Goal: Communication & Community: Participate in discussion

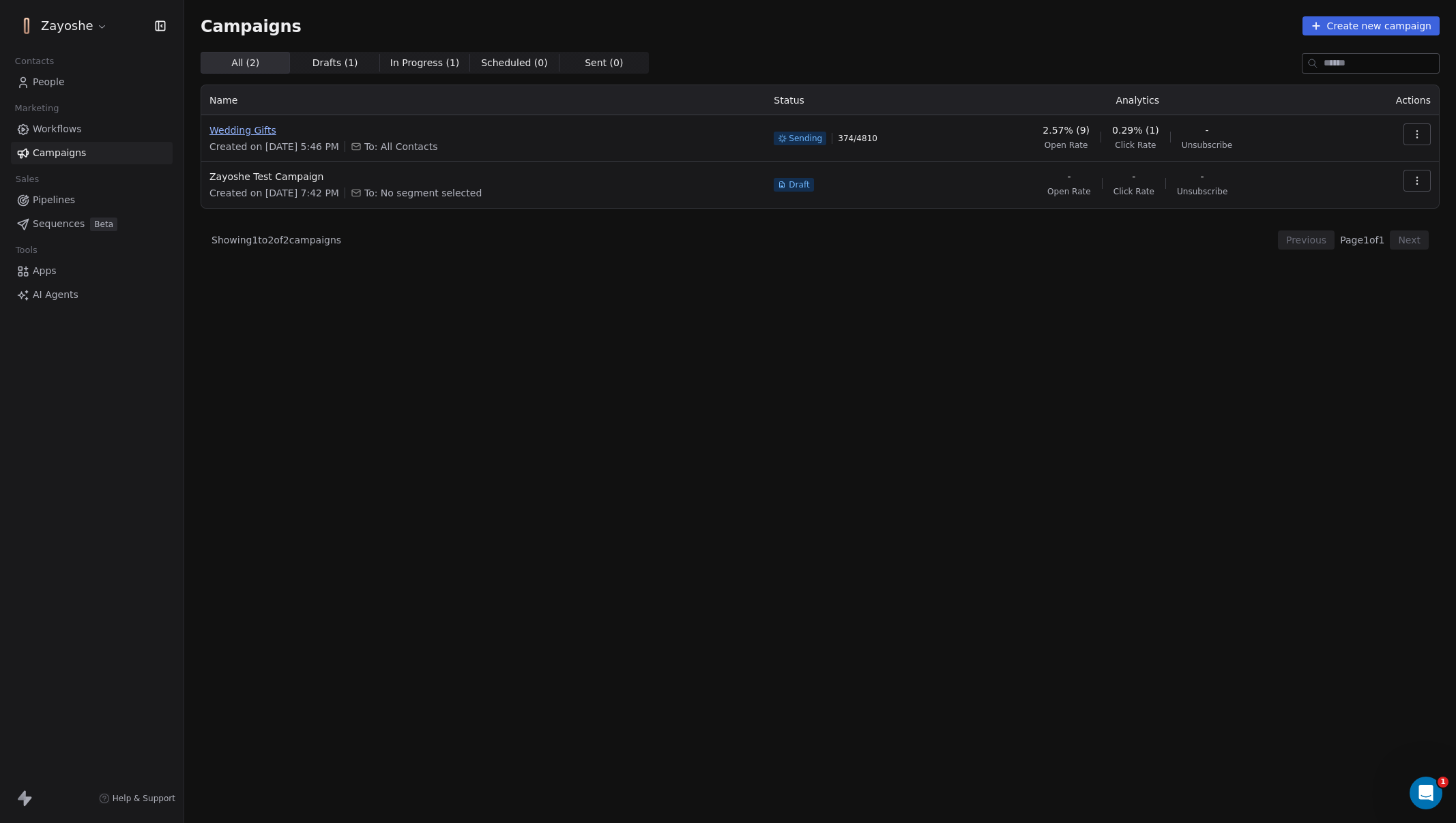
click at [240, 129] on span "Wedding Gifts" at bounding box center [483, 130] width 548 height 14
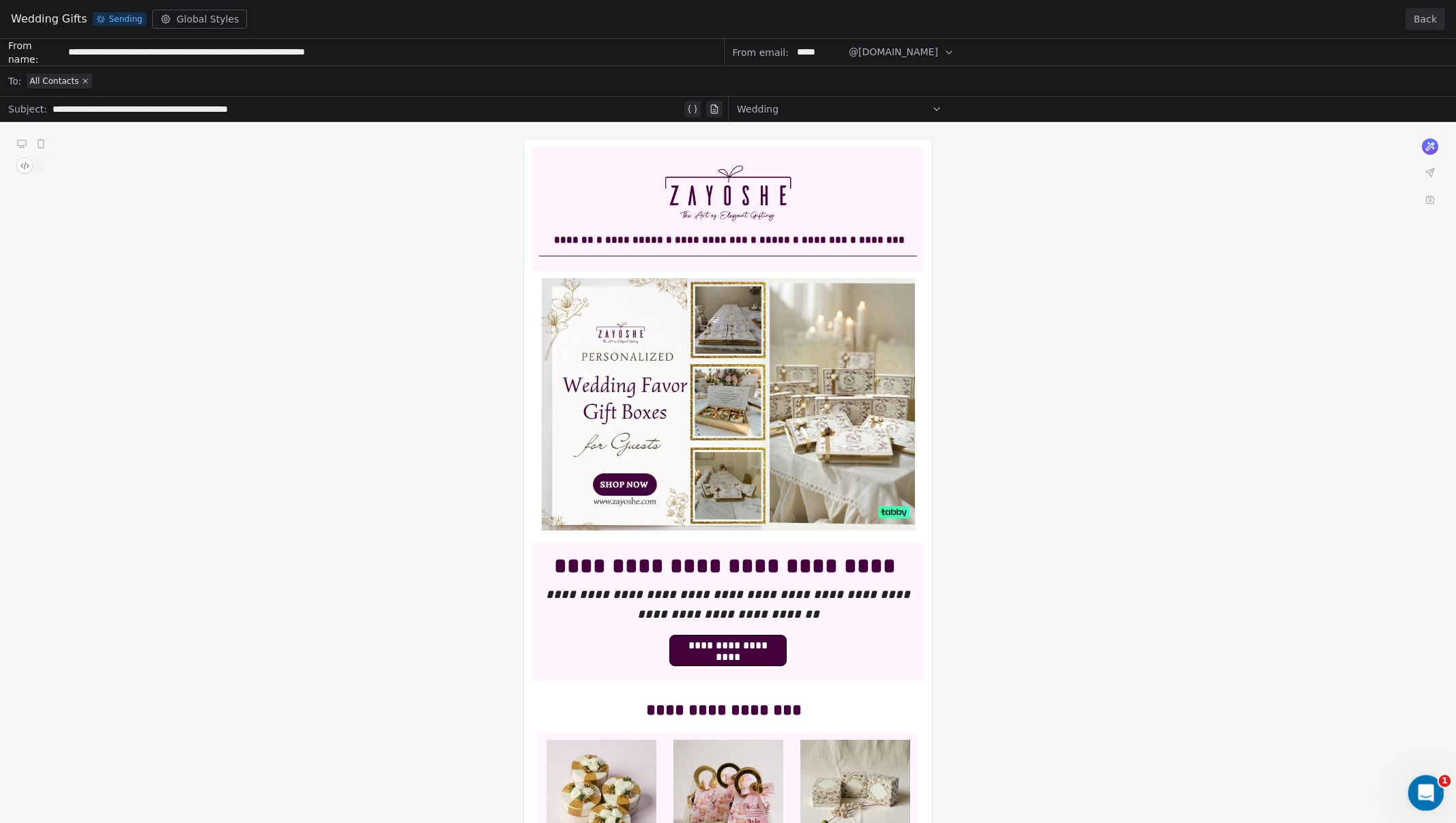
click at [1430, 781] on div "Open Intercom Messenger" at bounding box center [1424, 791] width 45 height 45
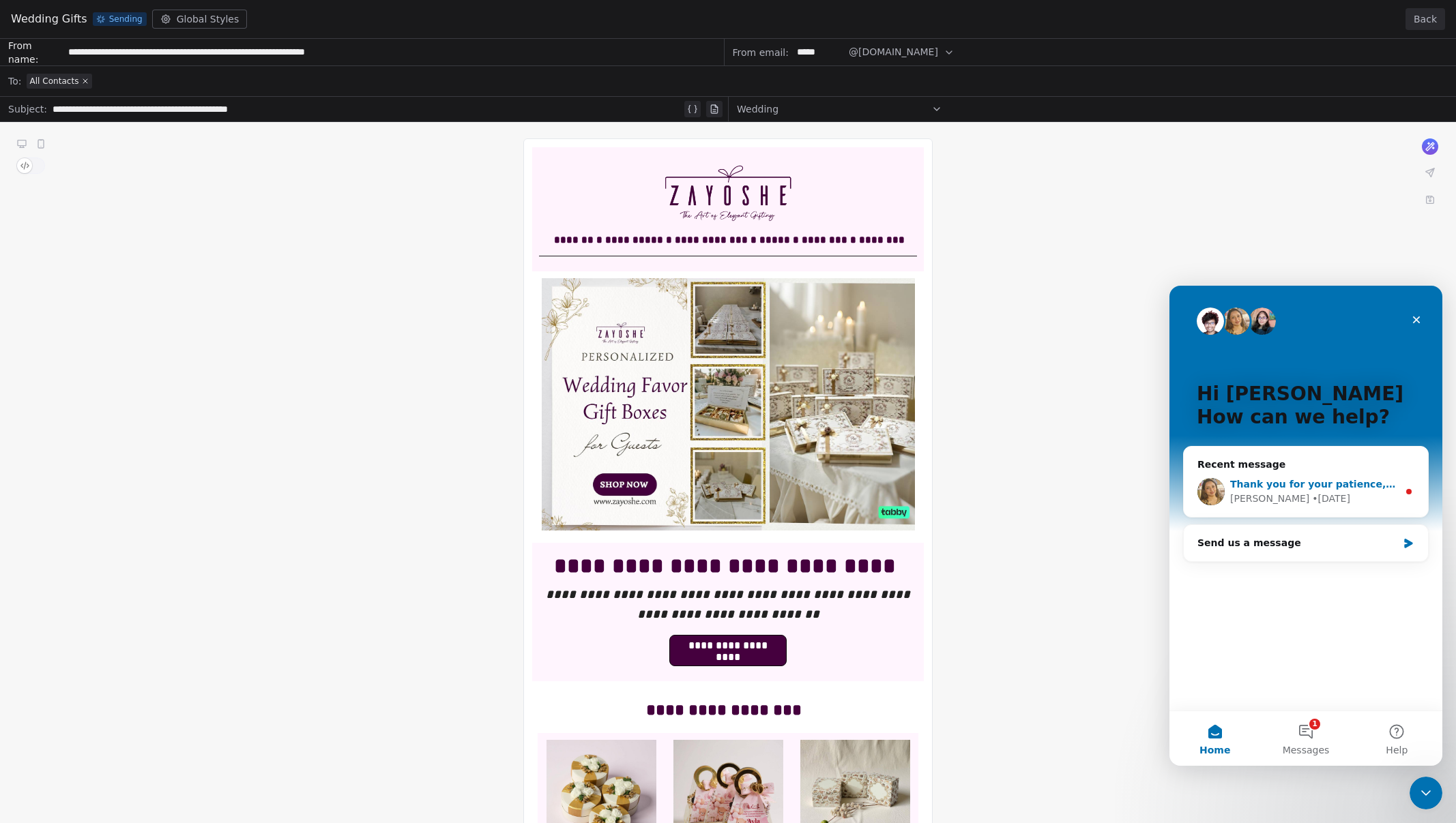
click at [1355, 504] on div "Harinder • 1d ago" at bounding box center [1314, 499] width 168 height 14
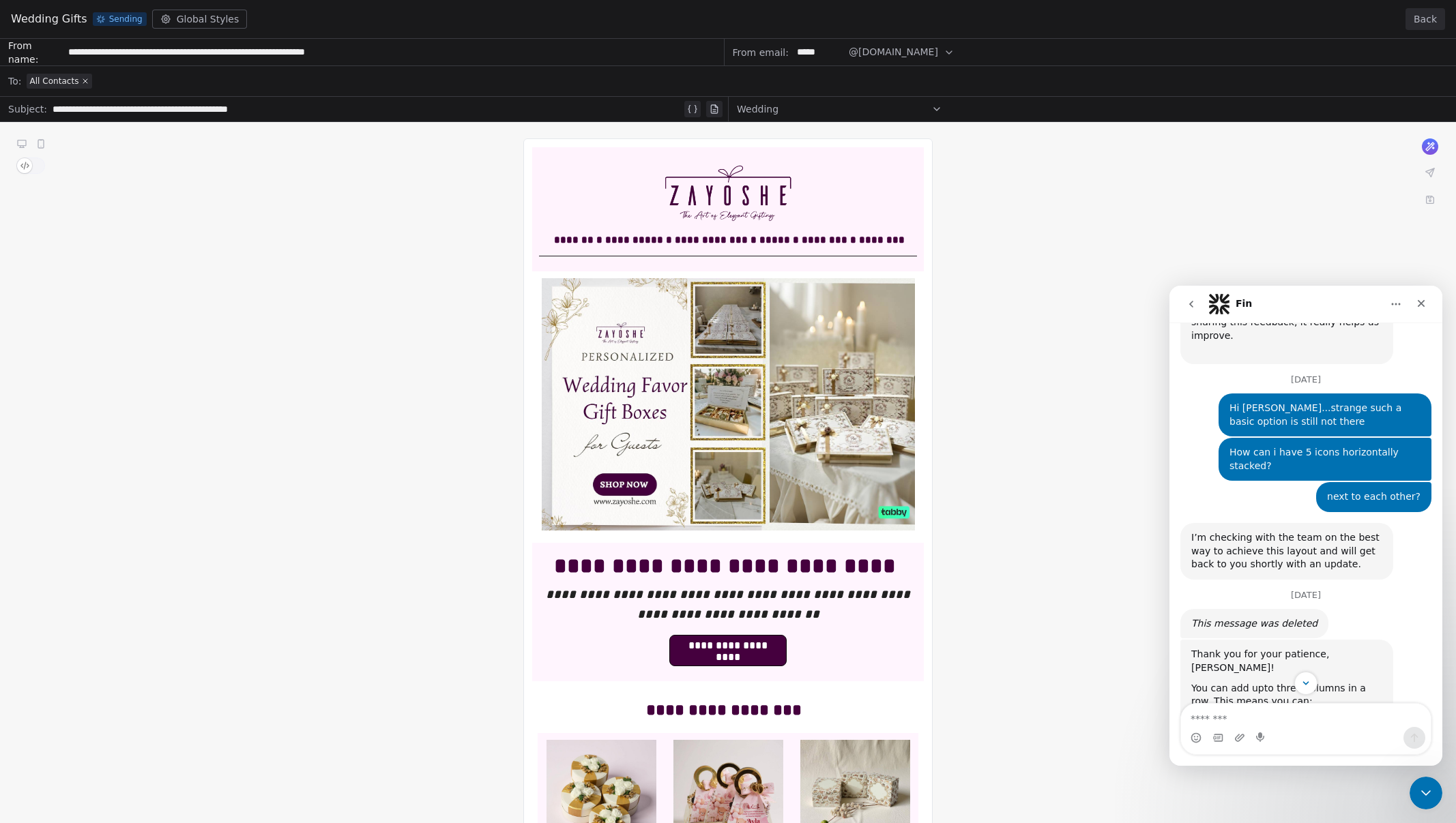
scroll to position [979, 0]
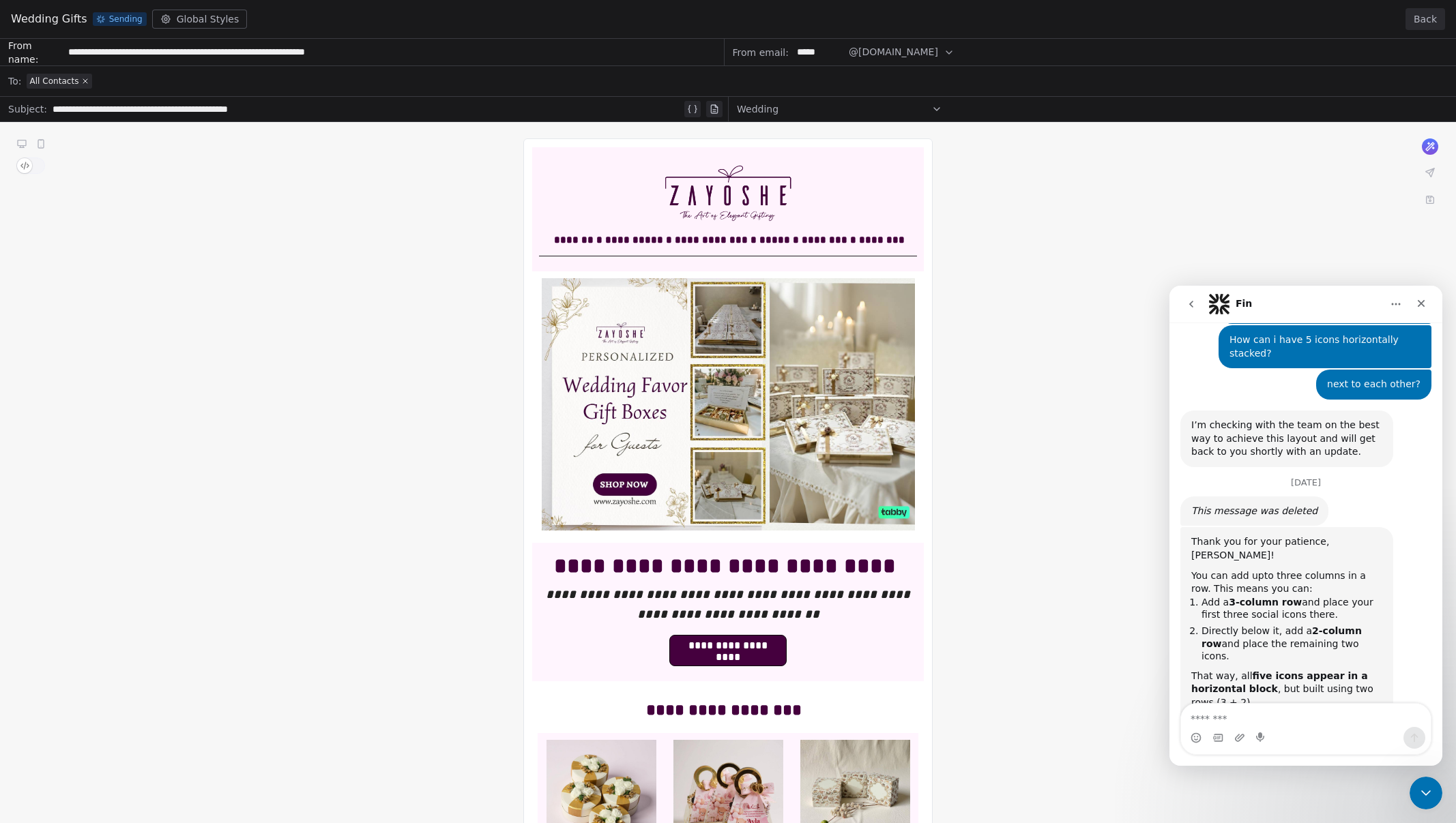
click at [1313, 744] on link "https://go.screenpal.com/watch/cTQj1Lno0CM" at bounding box center [1264, 757] width 144 height 24
click at [1254, 719] on textarea "Message…" at bounding box center [1306, 715] width 249 height 23
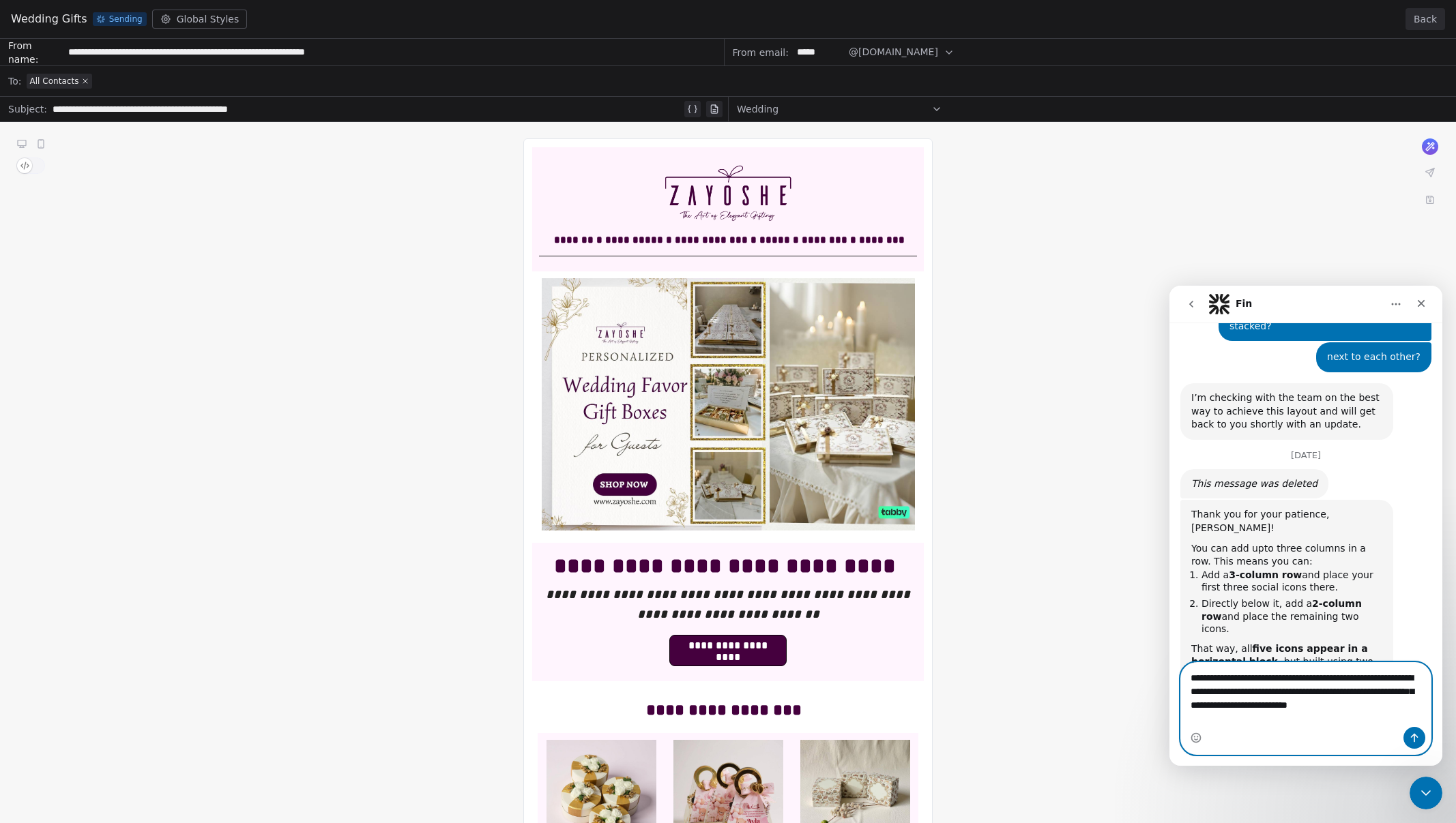
scroll to position [1019, 0]
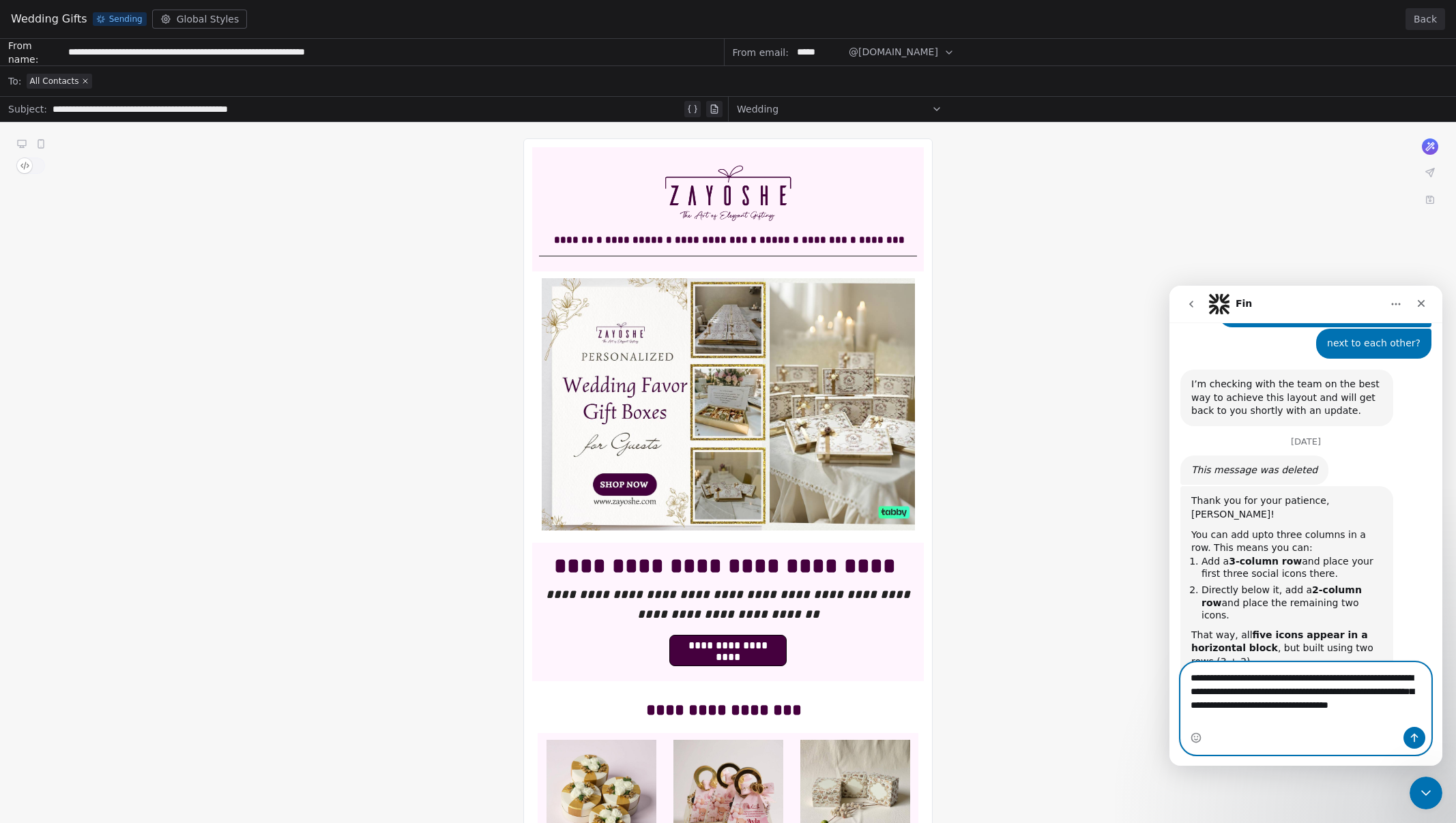
type textarea "**********"
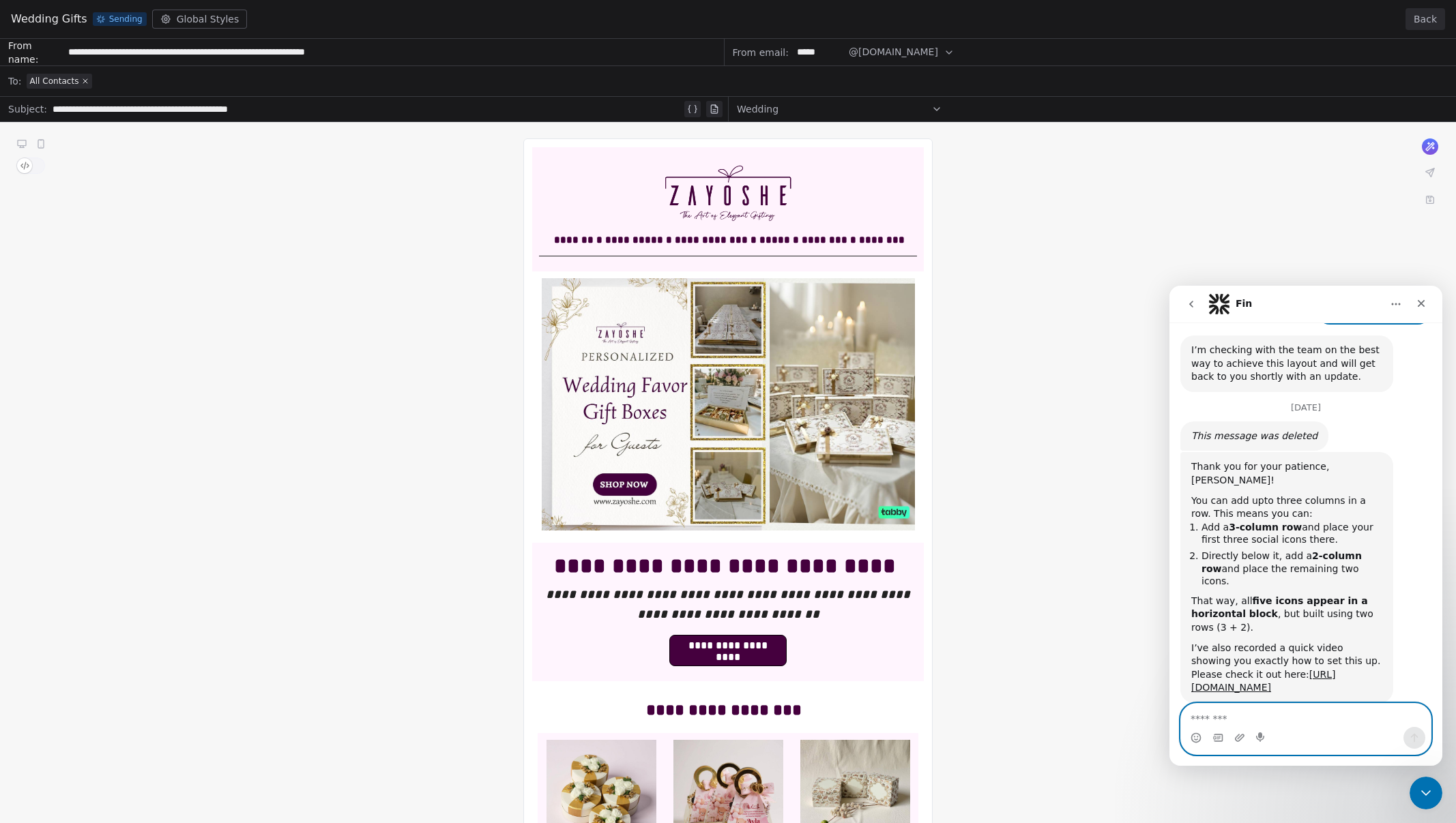
scroll to position [1092, 0]
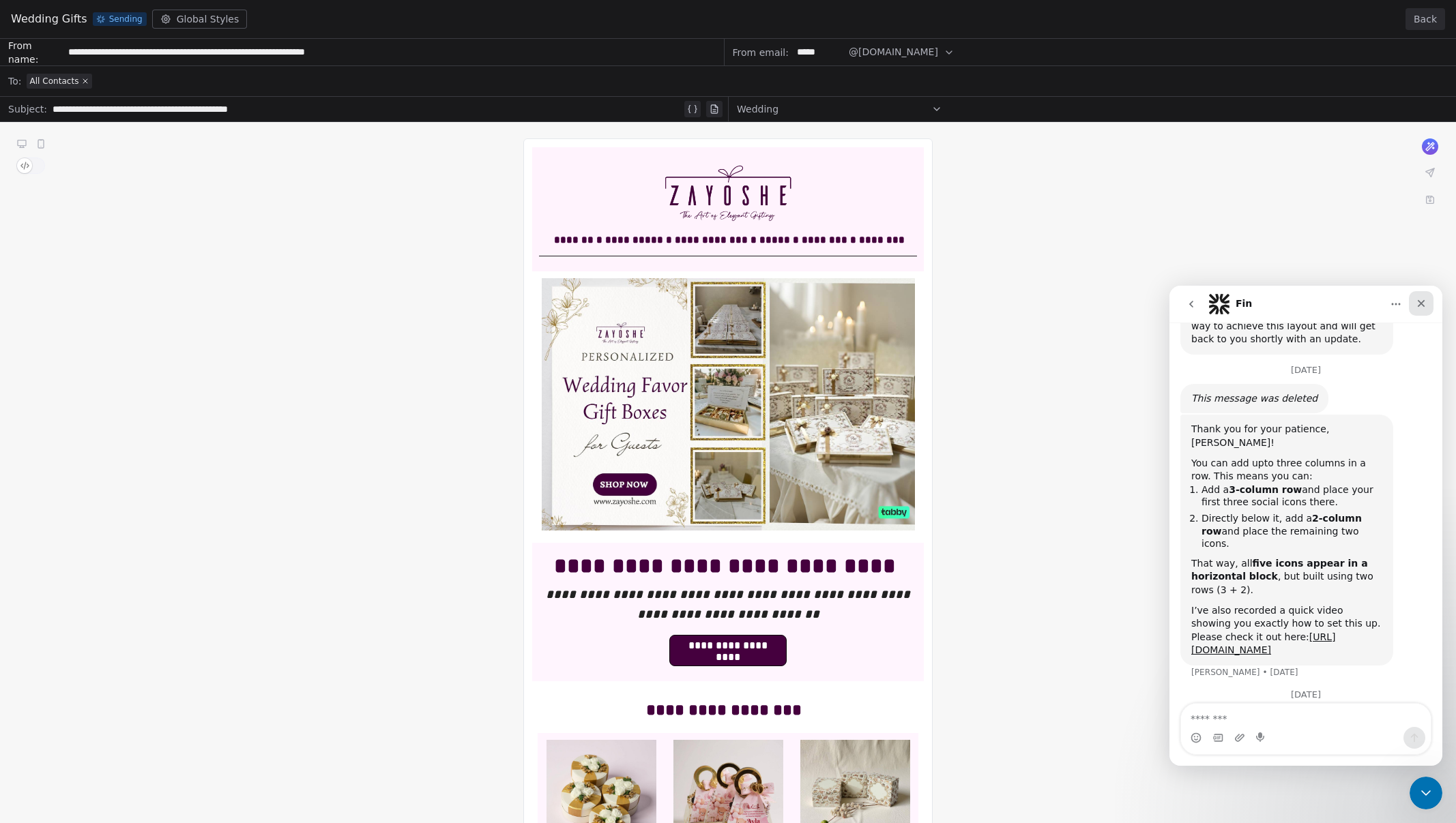
click at [1417, 305] on icon "Close" at bounding box center [1421, 303] width 11 height 11
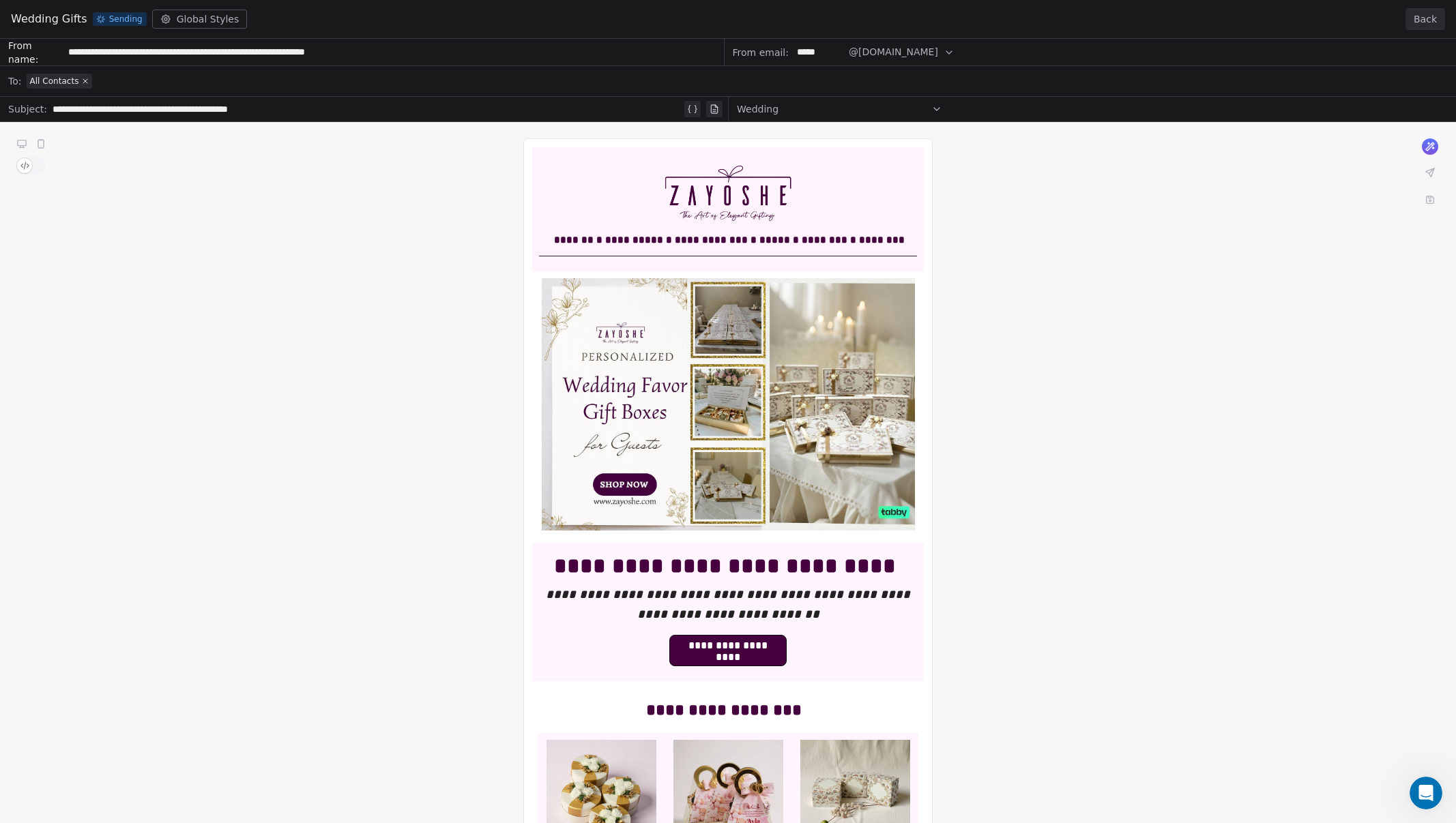
click at [1434, 12] on button "Back" at bounding box center [1425, 19] width 39 height 22
